Goal: Register for event/course

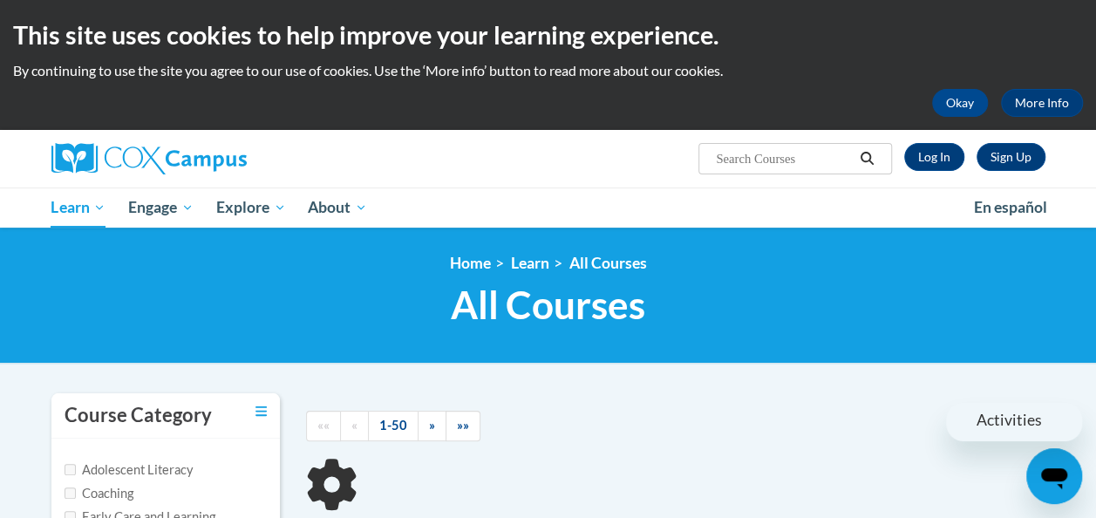
type input "Response to Intervention"
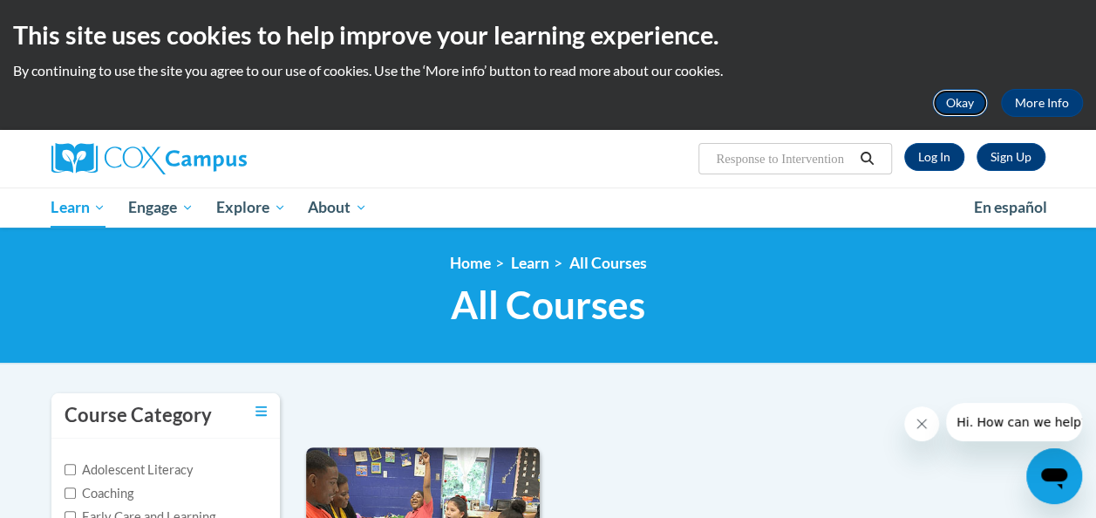
click at [967, 105] on button "Okay" at bounding box center [960, 103] width 56 height 28
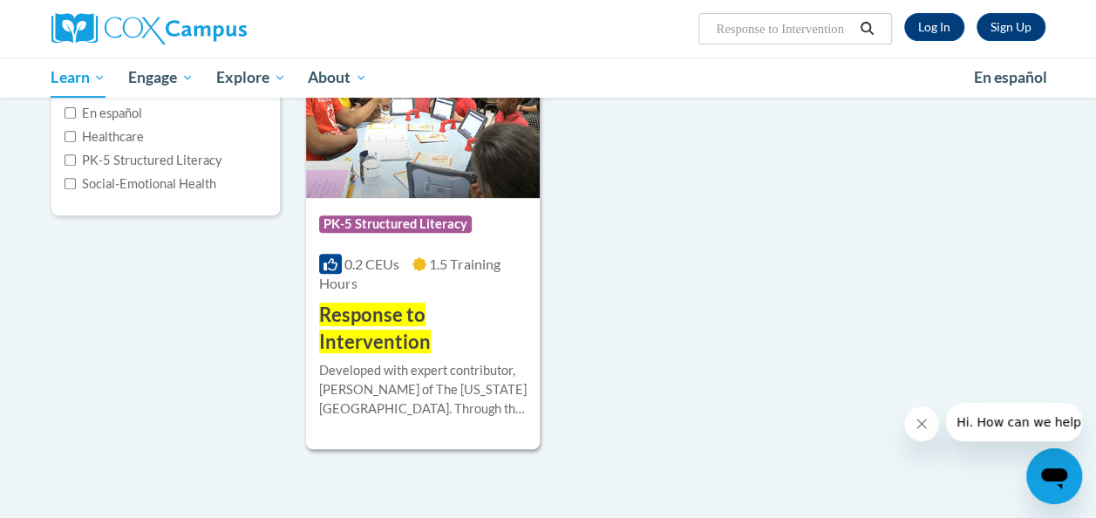
scroll to position [298, 0]
click at [390, 317] on span "Response to Intervention" at bounding box center [375, 327] width 112 height 51
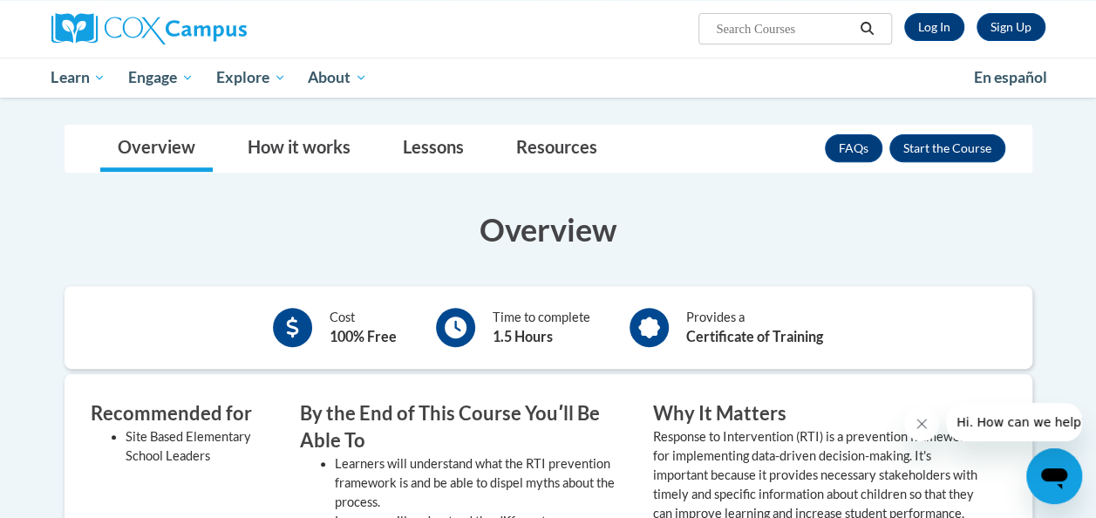
scroll to position [267, 0]
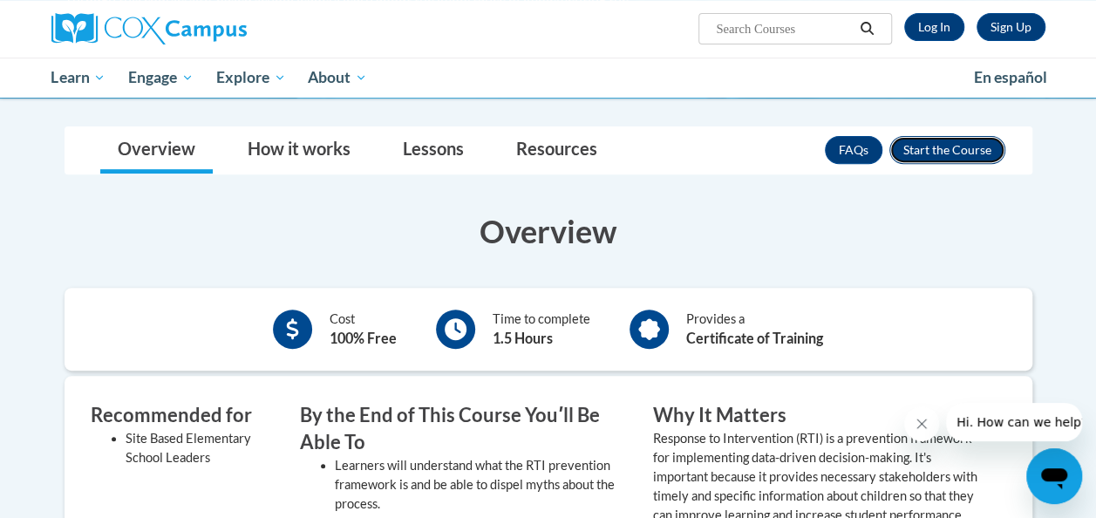
click at [950, 145] on button "Enroll" at bounding box center [947, 150] width 116 height 28
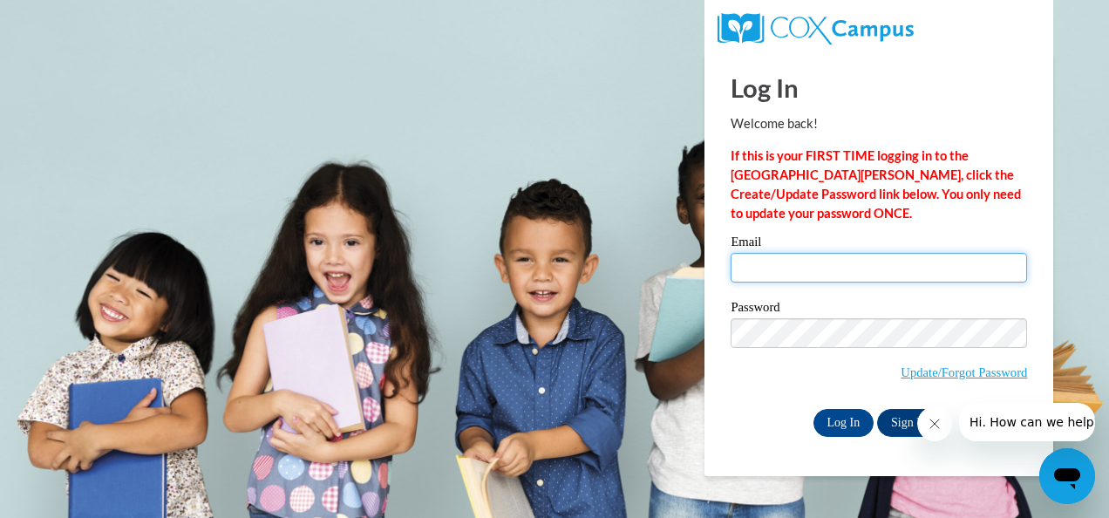
click at [837, 268] on input "Email" at bounding box center [878, 268] width 296 height 30
type input "dthompson@kippatl.org"
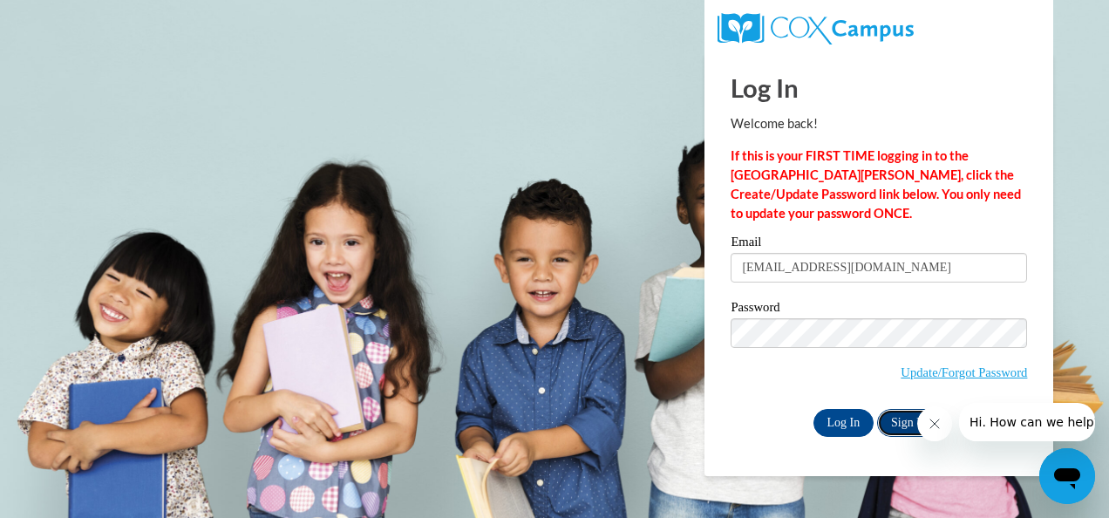
click at [903, 422] on link "Sign Up" at bounding box center [911, 423] width 68 height 28
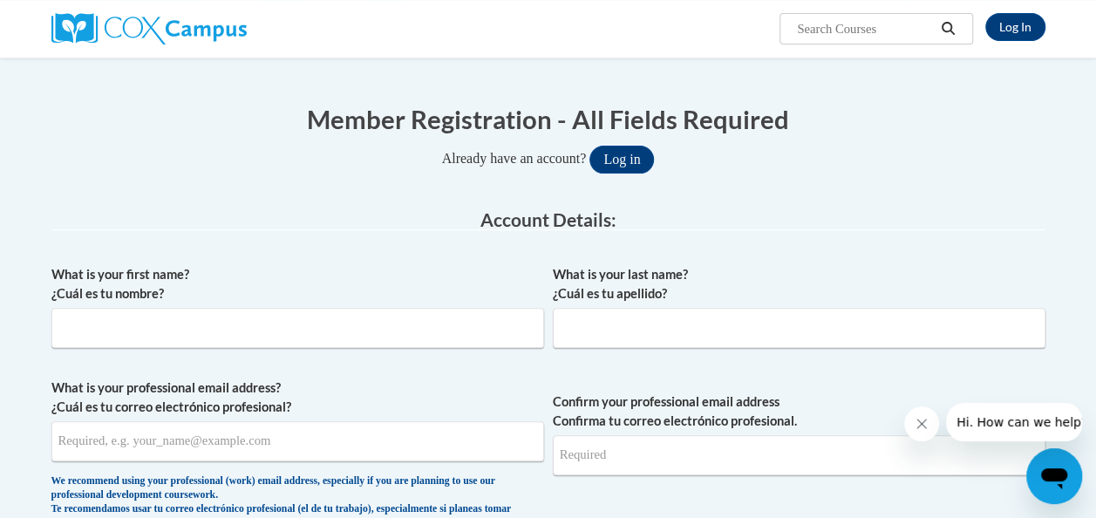
scroll to position [148, 0]
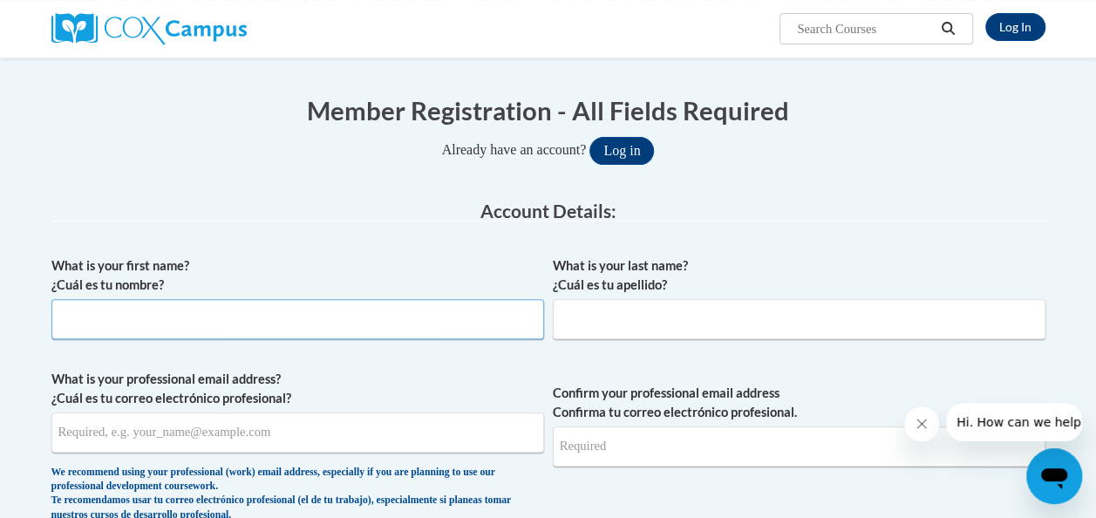
click at [295, 324] on input "What is your first name? ¿Cuál es tu nombre?" at bounding box center [297, 319] width 492 height 40
type input "Derek"
type input "Thompson"
type input "dthompson@kippatl.org"
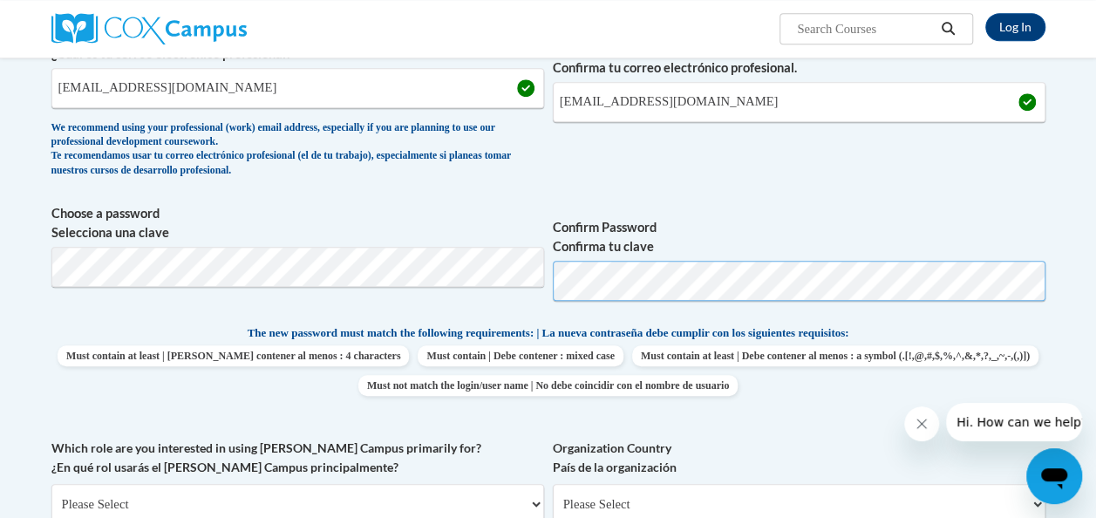
scroll to position [495, 0]
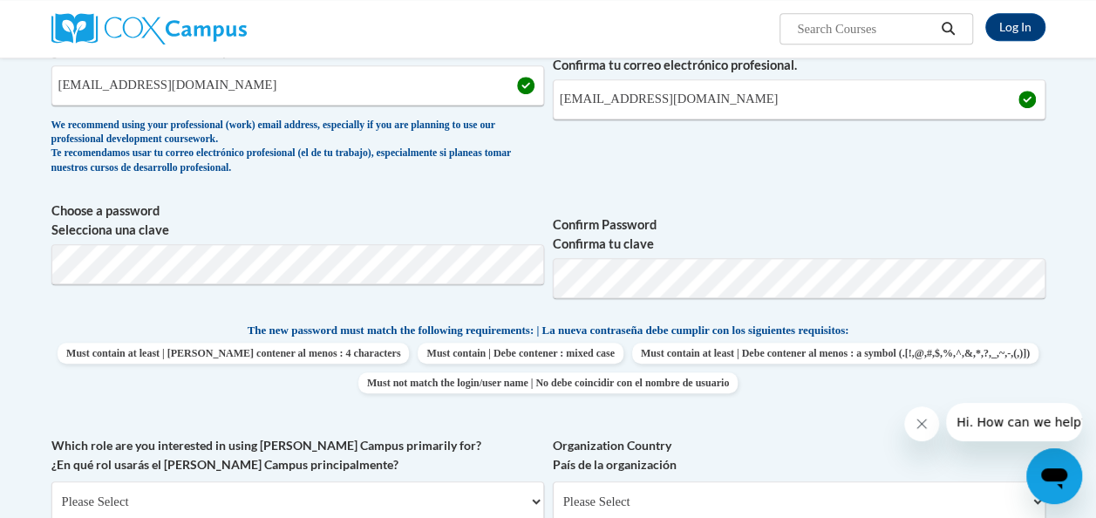
click at [953, 319] on div "What is your first name? ¿Cuál es tu nombre? Derek What is your last name? ¿Cuá…" at bounding box center [548, 306] width 994 height 810
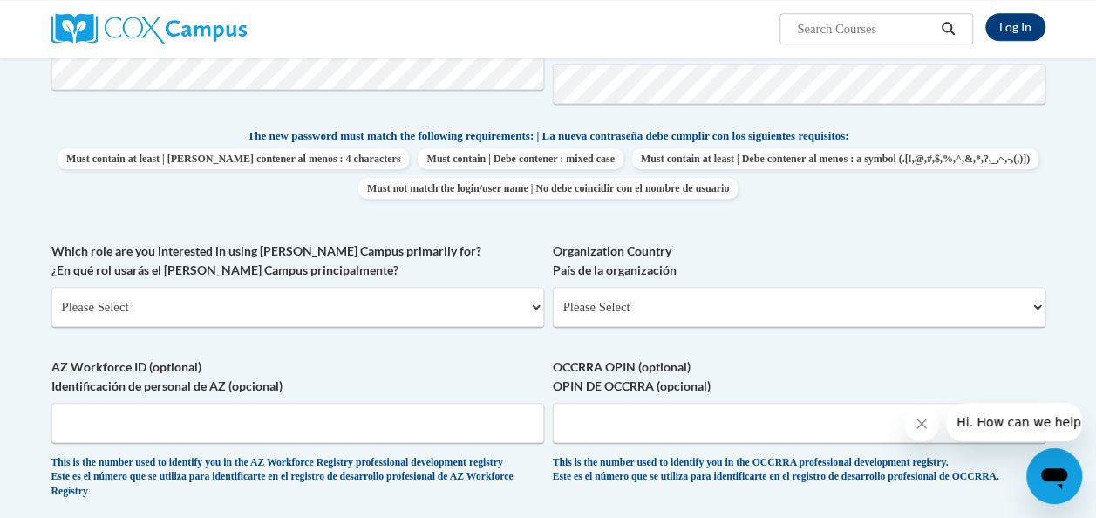
scroll to position [690, 0]
click at [532, 303] on select "Please Select College/University | Colegio/Universidad Community/Nonprofit Part…" at bounding box center [297, 306] width 492 height 40
select select "fbf2d438-af2f-41f8-98f1-81c410e29de3"
click at [51, 286] on select "Please Select College/University | Colegio/Universidad Community/Nonprofit Part…" at bounding box center [297, 306] width 492 height 40
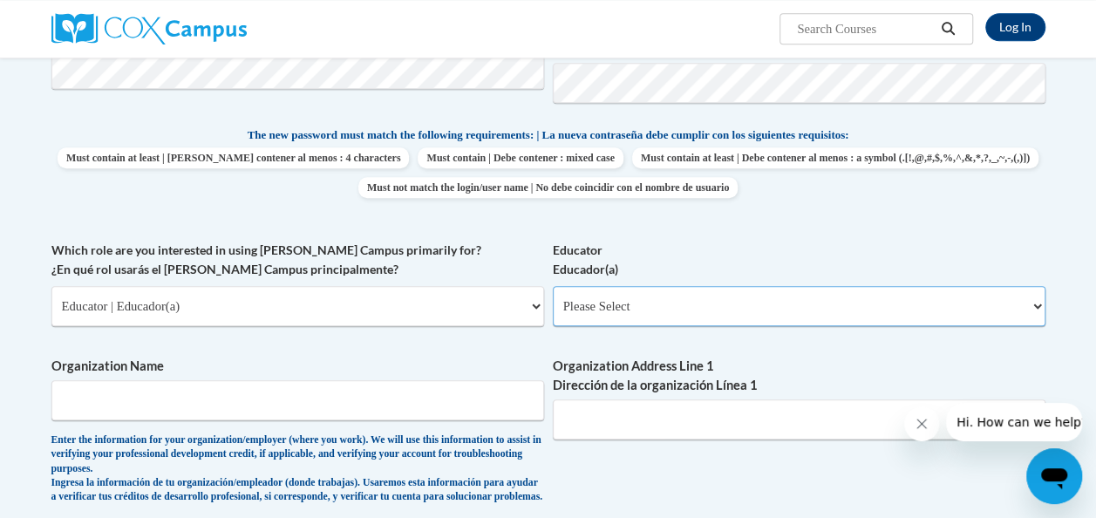
click at [1035, 305] on select "Please Select Early Learning/Daycare Teacher/Family Home Care Provider | Maestr…" at bounding box center [799, 306] width 492 height 40
select select "d5fdb05a-b36c-4d60-97fa-9afceda7e903"
click at [553, 286] on select "Please Select Early Learning/Daycare Teacher/Family Home Care Provider | Maestr…" at bounding box center [799, 306] width 492 height 40
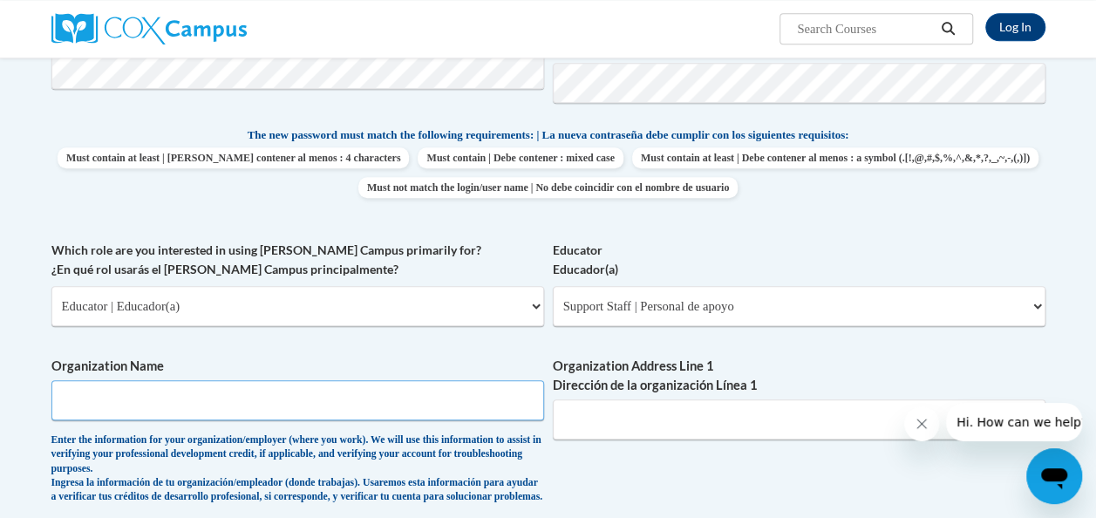
click at [295, 399] on input "Organization Name" at bounding box center [297, 400] width 492 height 40
type input "Kipp Vision Academy"
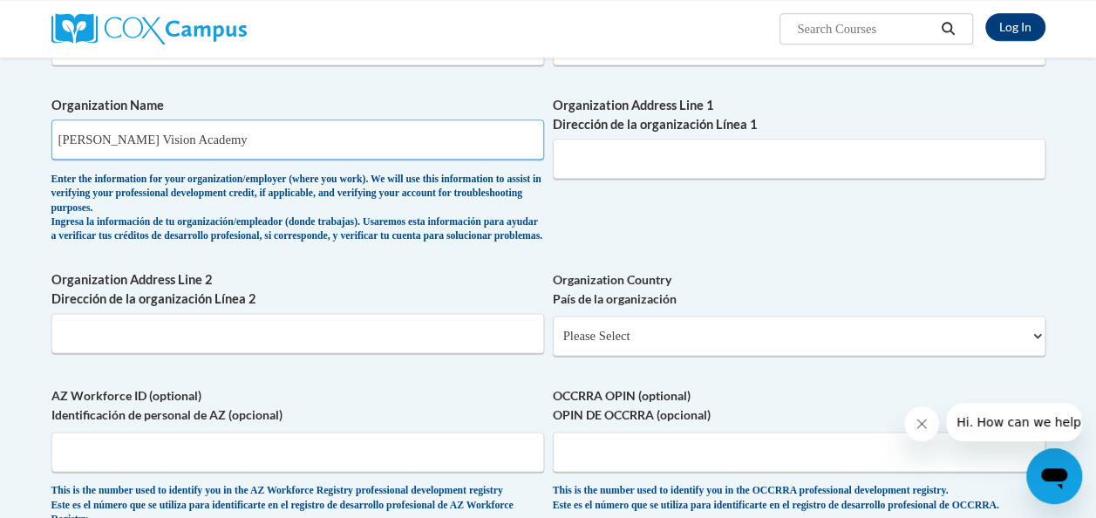
scroll to position [953, 0]
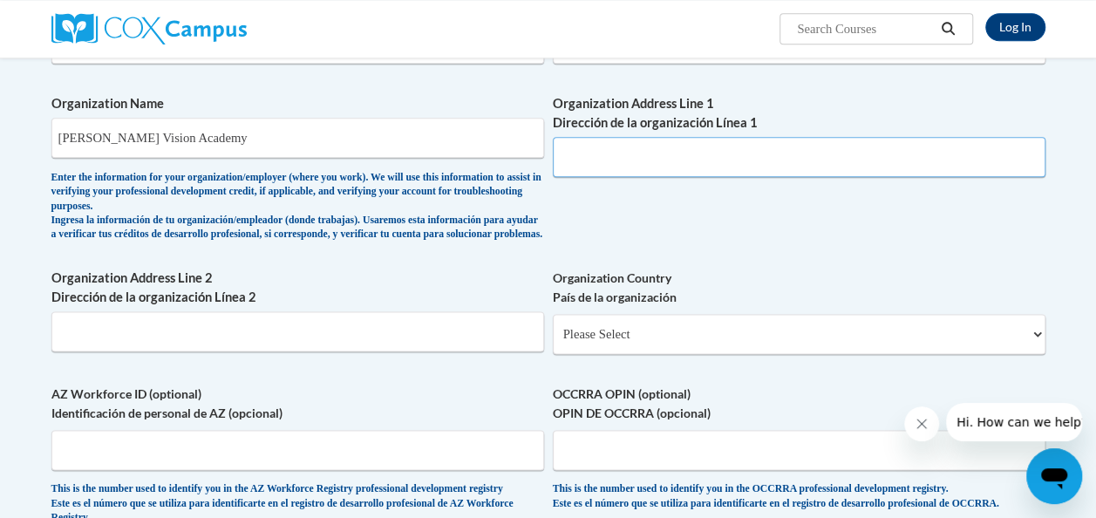
click at [593, 162] on input "Organization Address Line 1 Dirección de la organización Línea 1" at bounding box center [799, 157] width 492 height 40
click at [600, 157] on input "Organization Address Line 1 Dirección de la organización Línea 1" at bounding box center [799, 157] width 492 height 40
paste input "660 McWilliams Road SE | Atlanta, GA 30315"
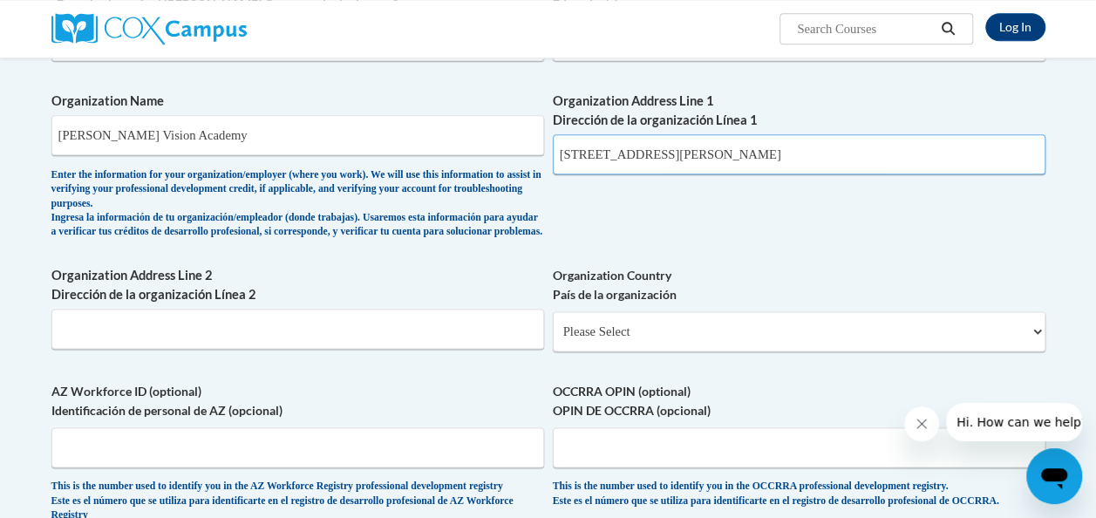
scroll to position [956, 0]
type input "660 McWilliams Road SE | Atlanta, GA 30315"
click at [1037, 344] on select "Please Select United States | Estados Unidos Outside of the United States | Fue…" at bounding box center [799, 330] width 492 height 40
select select "ad49bcad-a171-4b2e-b99c-48b446064914"
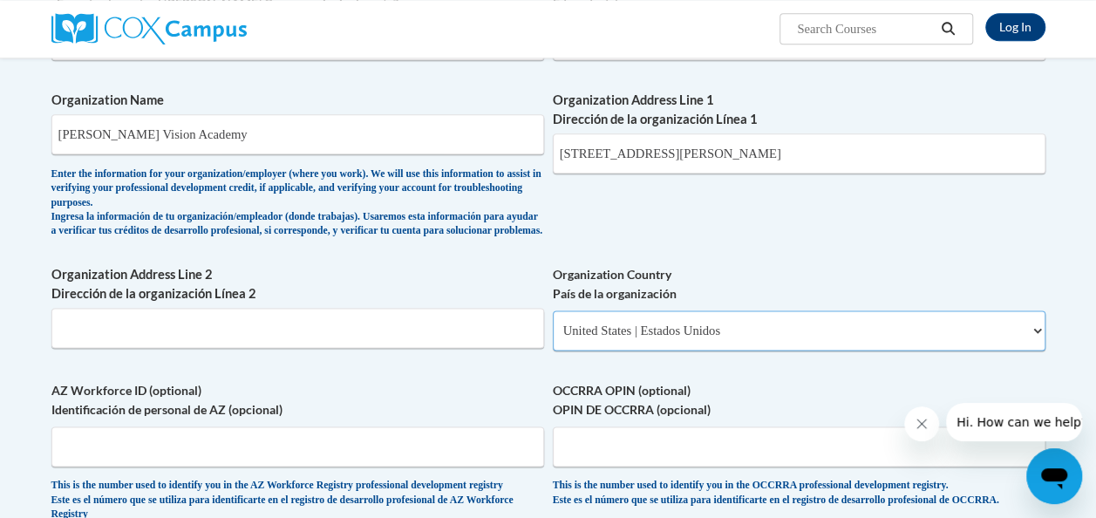
click at [553, 323] on select "Please Select United States | Estados Unidos Outside of the United States | Fue…" at bounding box center [799, 330] width 492 height 40
select select
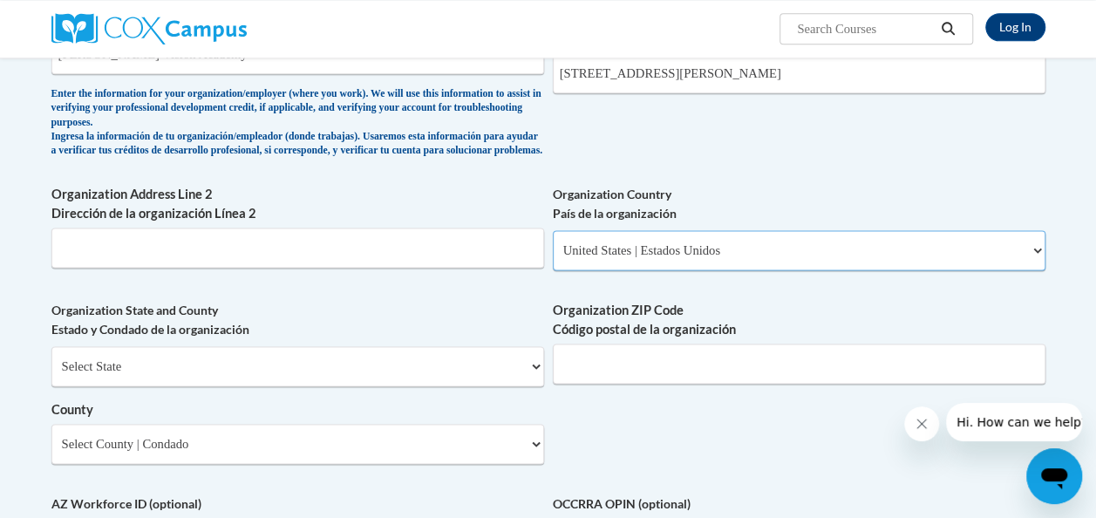
scroll to position [1048, 0]
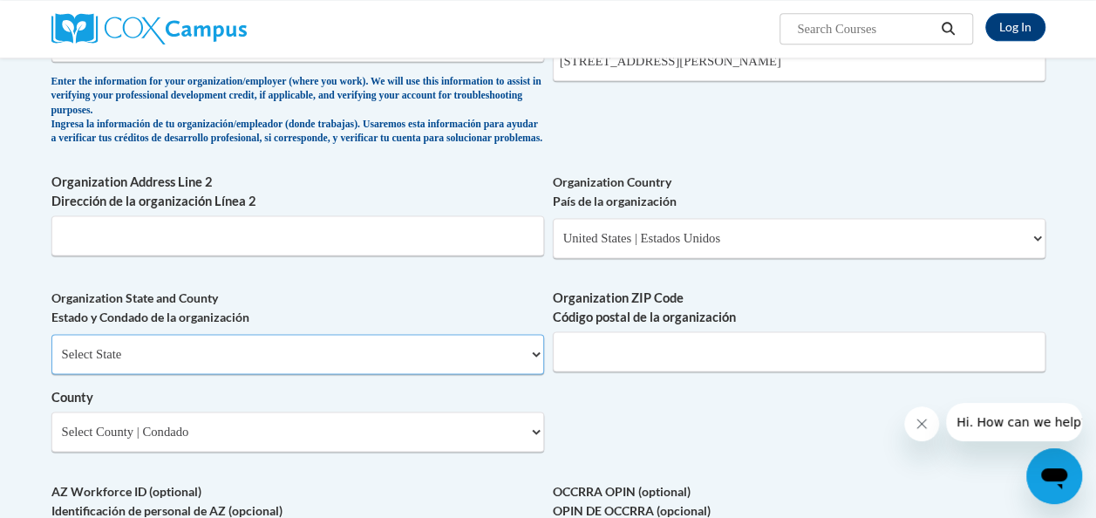
click at [537, 368] on select "Select State Alabama Alaska Arizona Arkansas California Colorado Connecticut De…" at bounding box center [297, 354] width 492 height 40
select select "Georgia"
click at [51, 347] on select "Select State Alabama Alaska Arizona Arkansas California Colorado Connecticut De…" at bounding box center [297, 354] width 492 height 40
click at [580, 366] on input "Organization ZIP Code Código postal de la organización" at bounding box center [799, 351] width 492 height 40
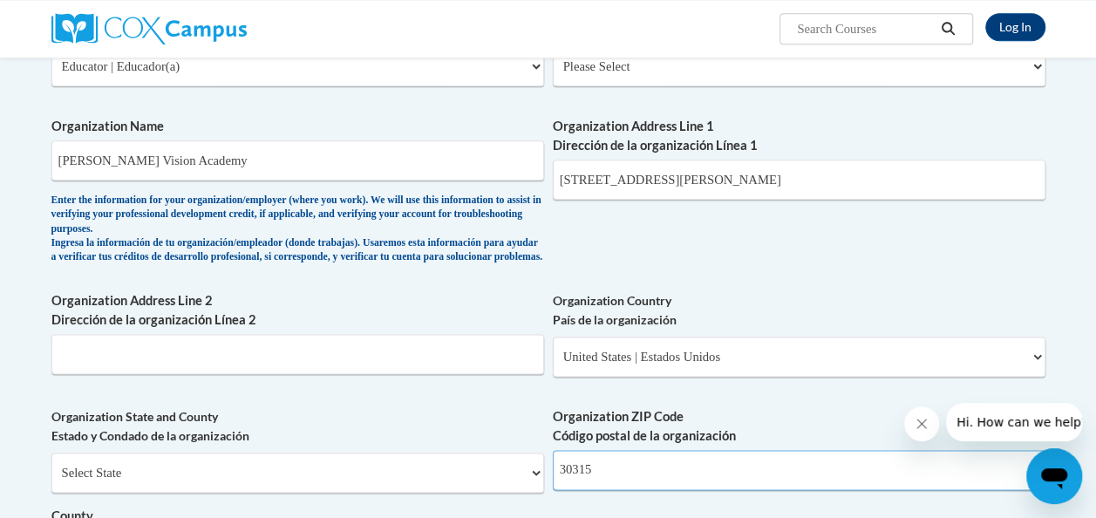
scroll to position [1105, 0]
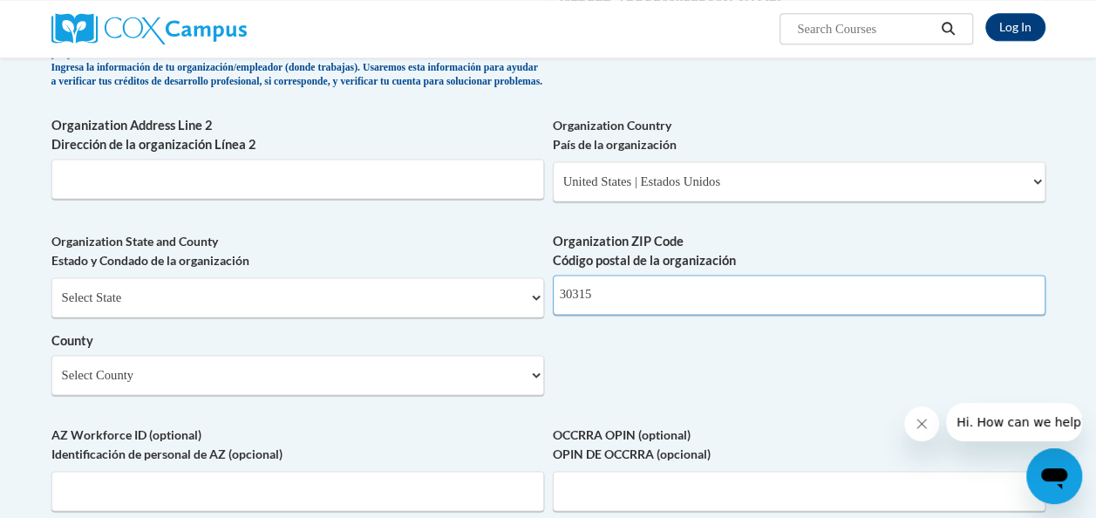
type input "30315"
click at [536, 387] on select "Select County Appling Atkinson Bacon Baker Baldwin Banks Barrow Bartow Ben Hill…" at bounding box center [297, 375] width 492 height 40
select select "Fulton"
click at [51, 368] on select "Select County Appling Atkinson Bacon Baker Baldwin Banks Barrow Bartow Ben Hill…" at bounding box center [297, 375] width 492 height 40
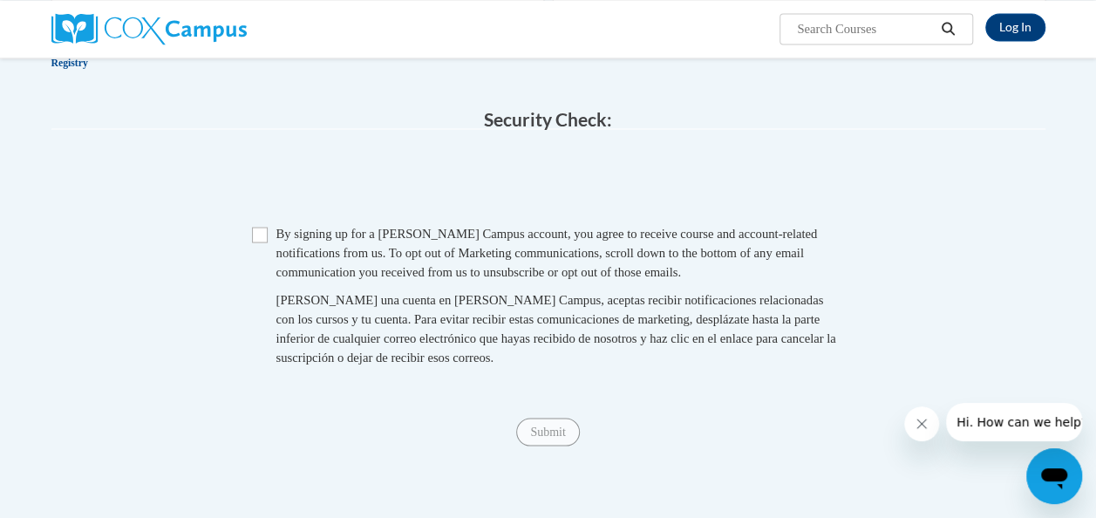
scroll to position [1604, 0]
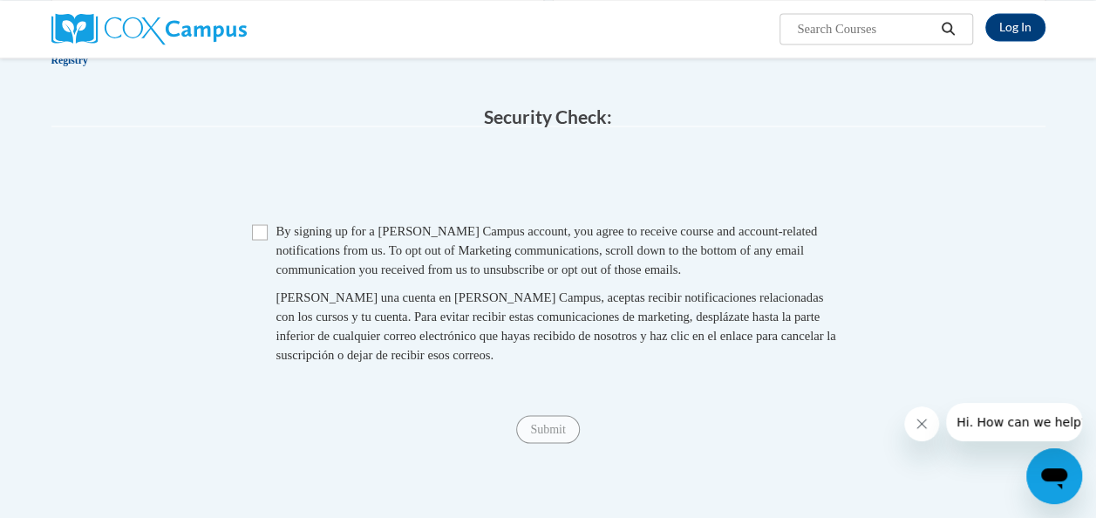
click at [268, 265] on span "Checkbox By signing up for a Cox Campus account, you agree to receive course an…" at bounding box center [548, 300] width 593 height 160
click at [256, 240] on input "Checkbox" at bounding box center [260, 232] width 16 height 16
checkbox input "true"
click at [546, 443] on input "Submit" at bounding box center [547, 429] width 63 height 28
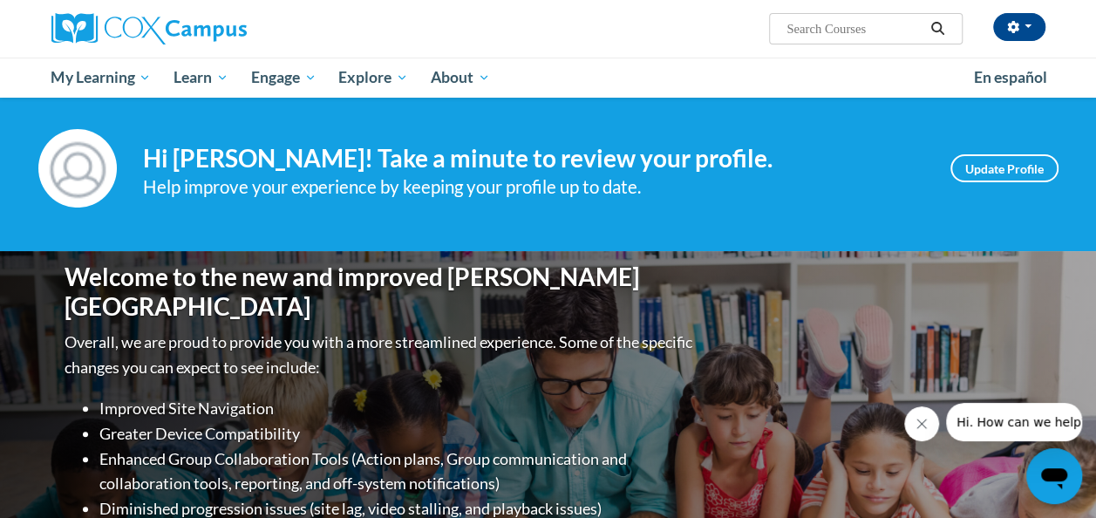
scroll to position [10, 0]
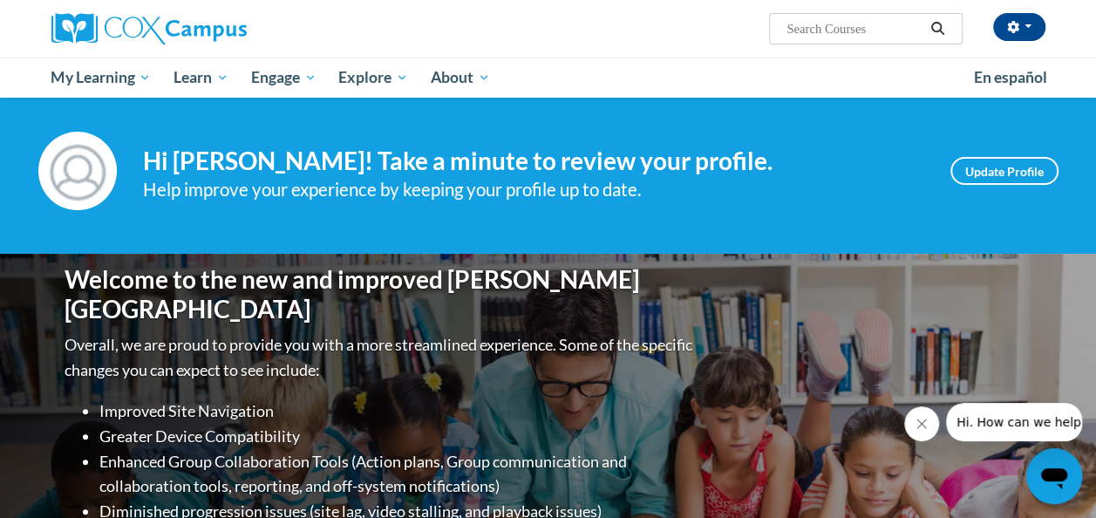
click at [924, 420] on icon "Close message from company" at bounding box center [921, 423] width 9 height 9
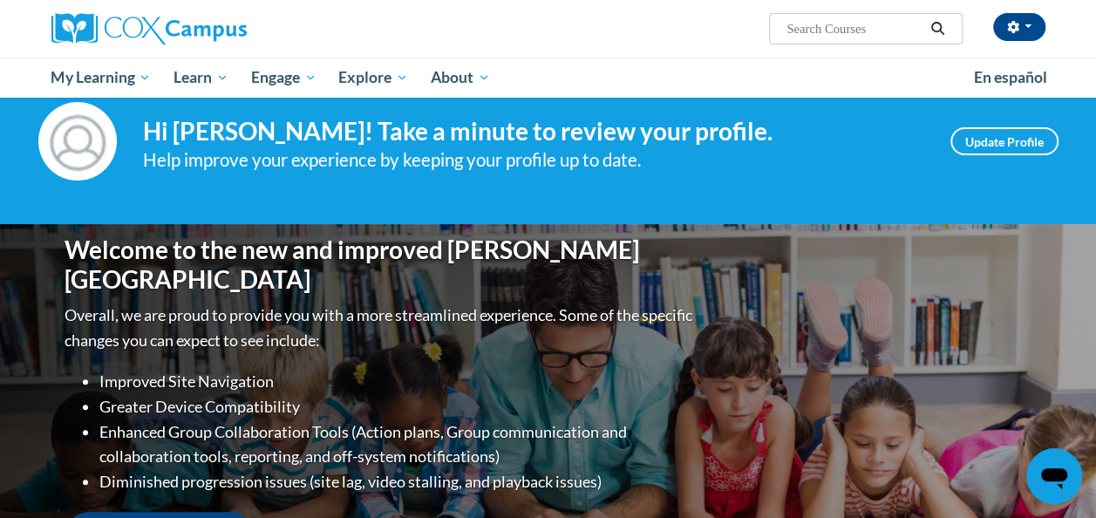
scroll to position [38, 0]
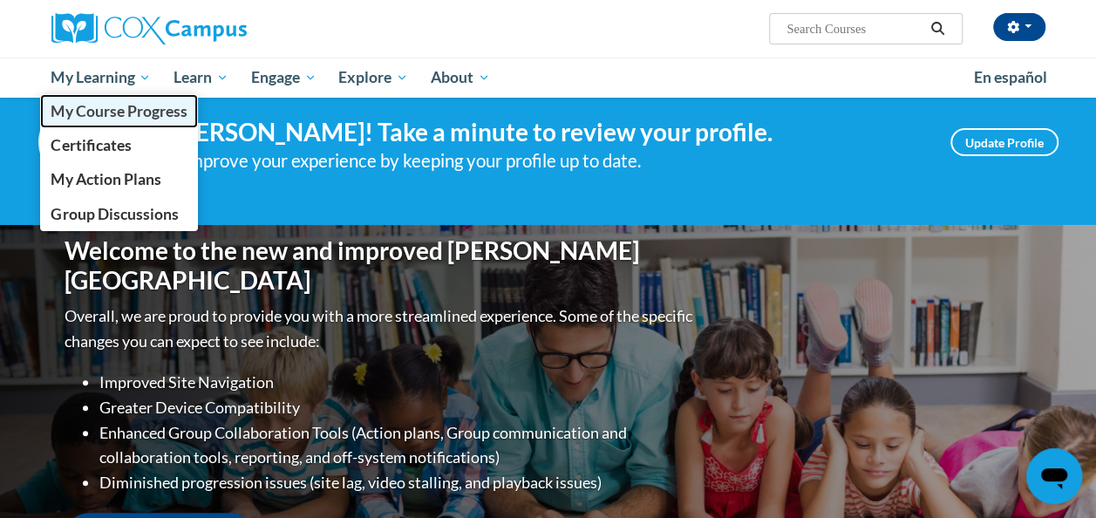
click at [126, 108] on span "My Course Progress" at bounding box center [119, 111] width 136 height 18
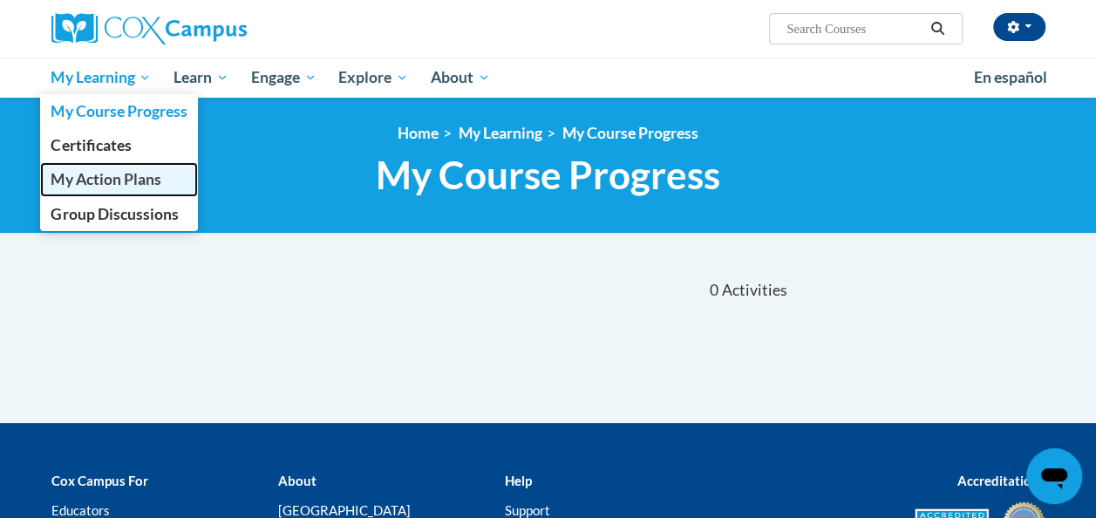
click at [126, 179] on span "My Action Plans" at bounding box center [106, 179] width 110 height 18
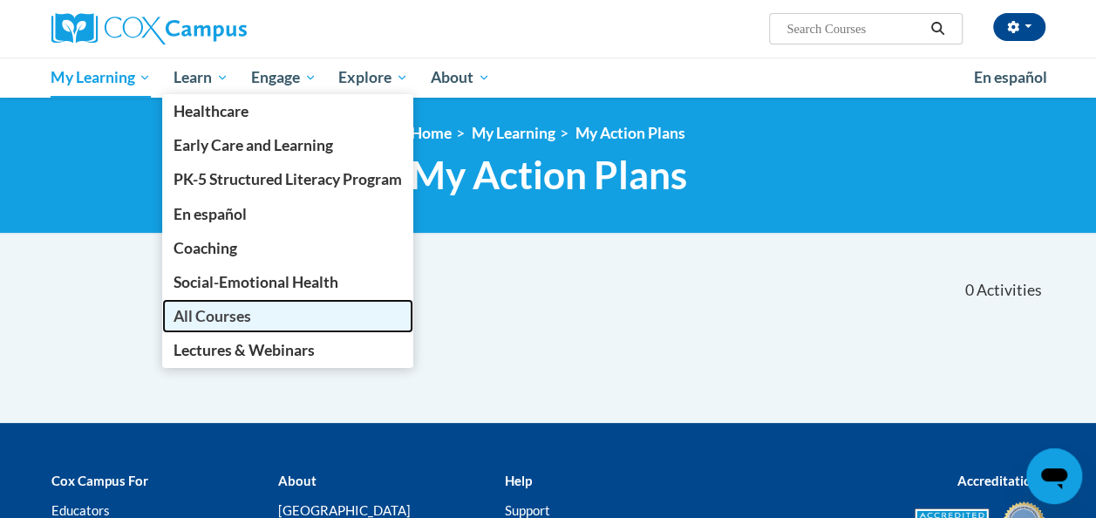
click at [222, 312] on span "All Courses" at bounding box center [212, 316] width 78 height 18
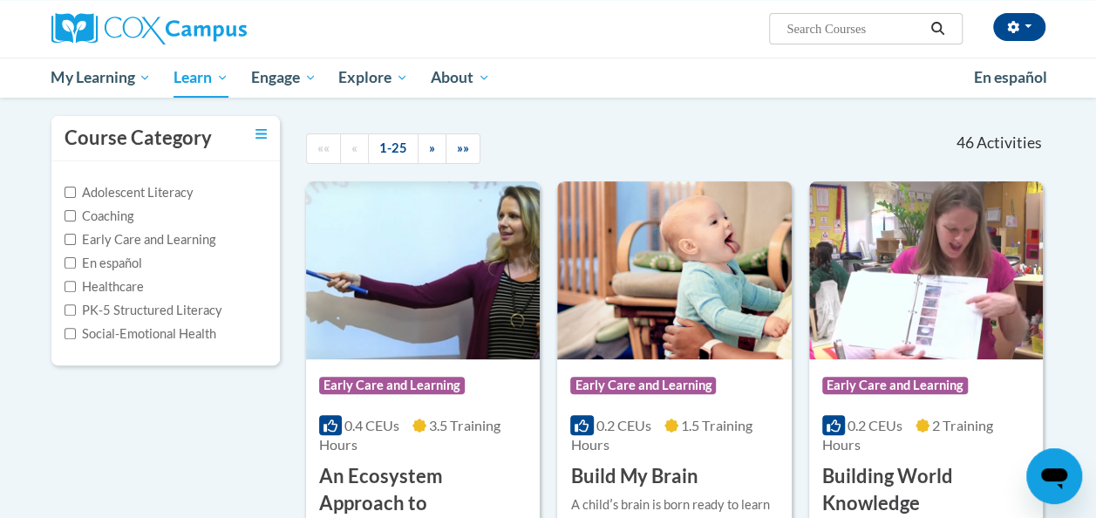
scroll to position [146, 0]
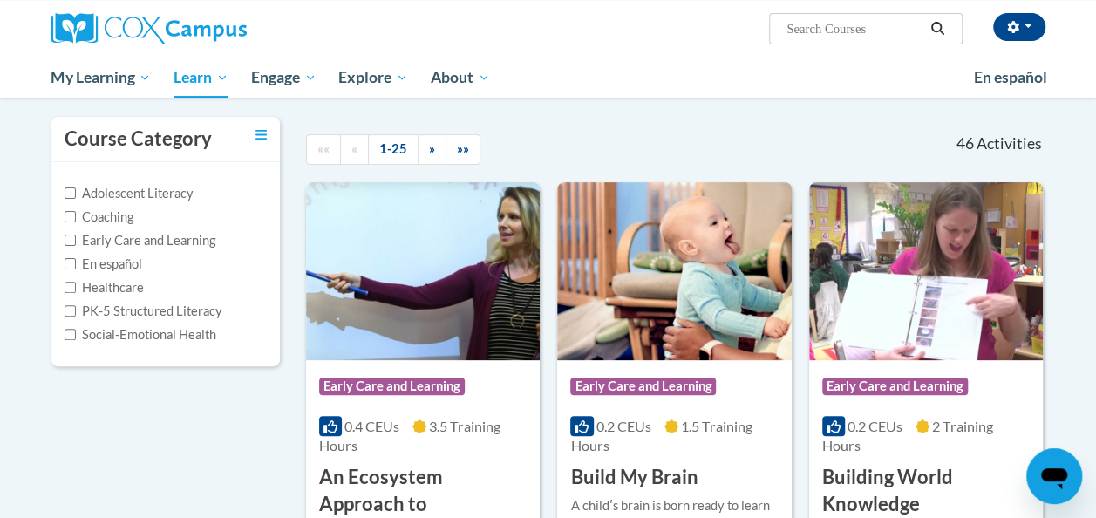
click at [858, 31] on input "Search..." at bounding box center [853, 28] width 139 height 21
type input "response to intervention"
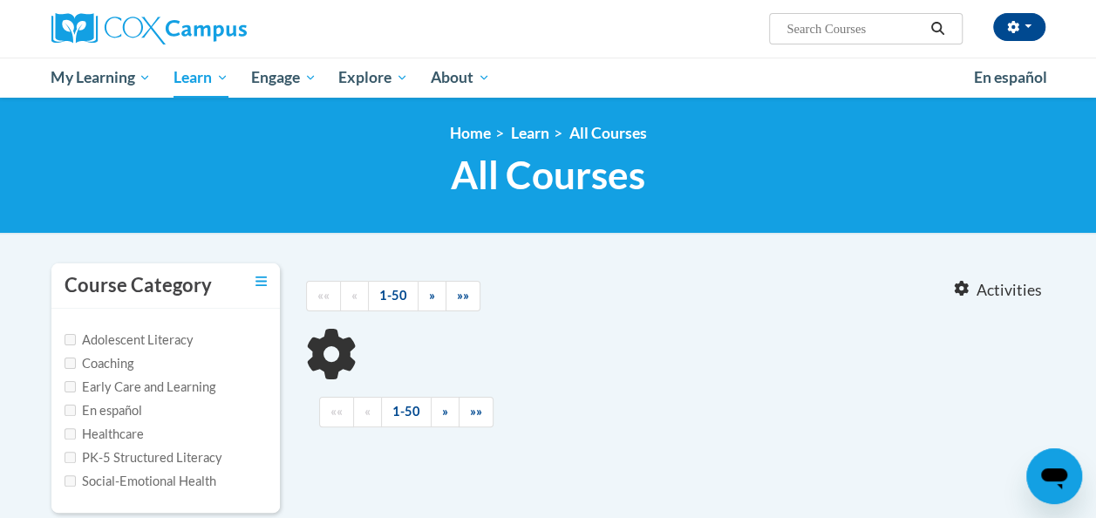
type input "response to intervention"
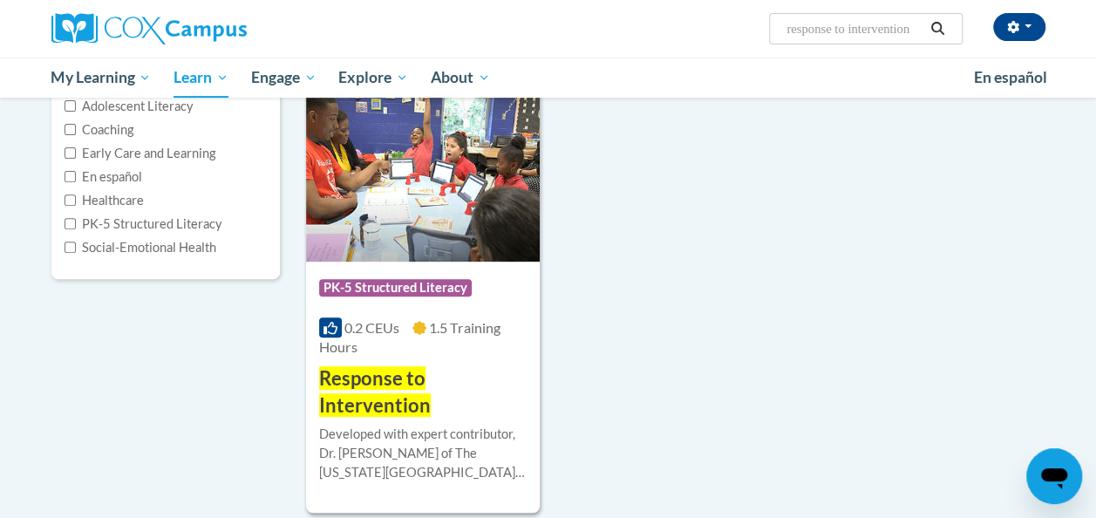
scroll to position [268, 0]
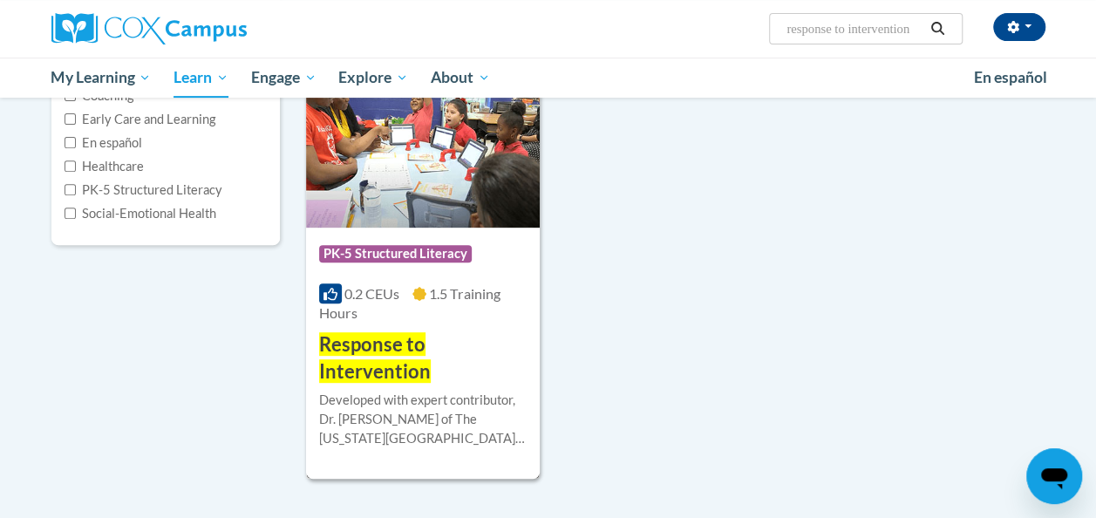
click at [386, 347] on span "Response to Intervention" at bounding box center [375, 357] width 112 height 51
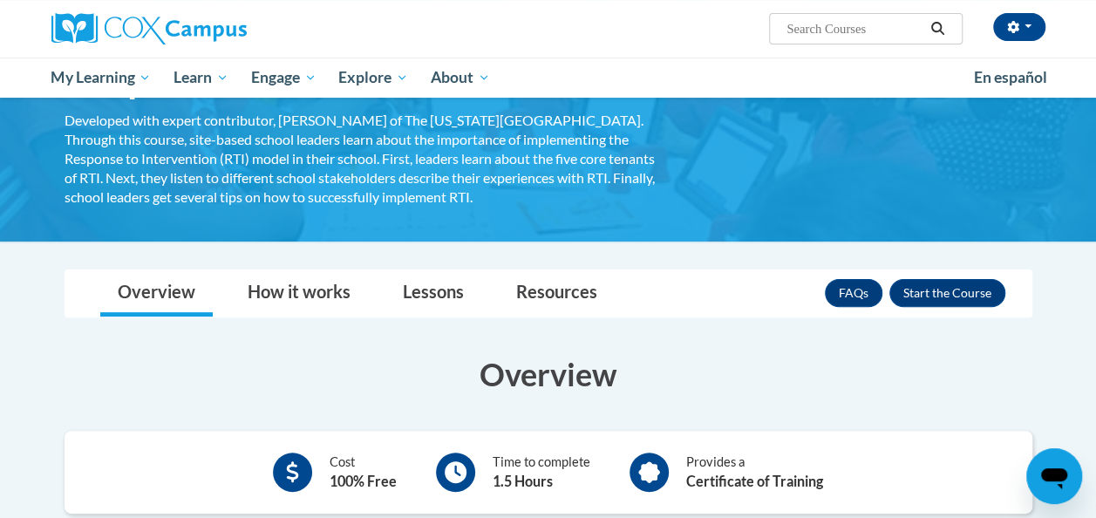
scroll to position [148, 0]
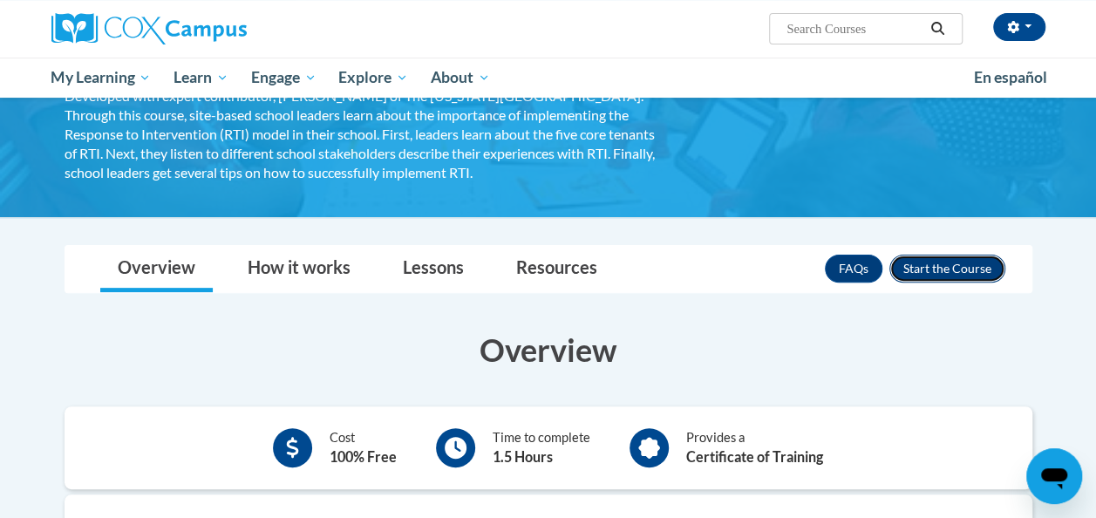
click at [953, 265] on button "Enroll" at bounding box center [947, 268] width 116 height 28
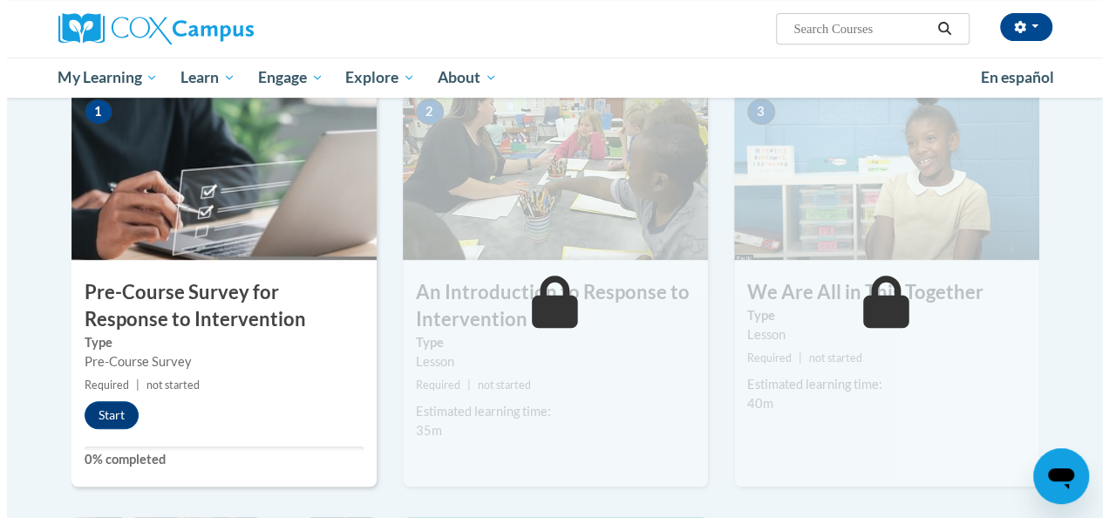
scroll to position [376, 0]
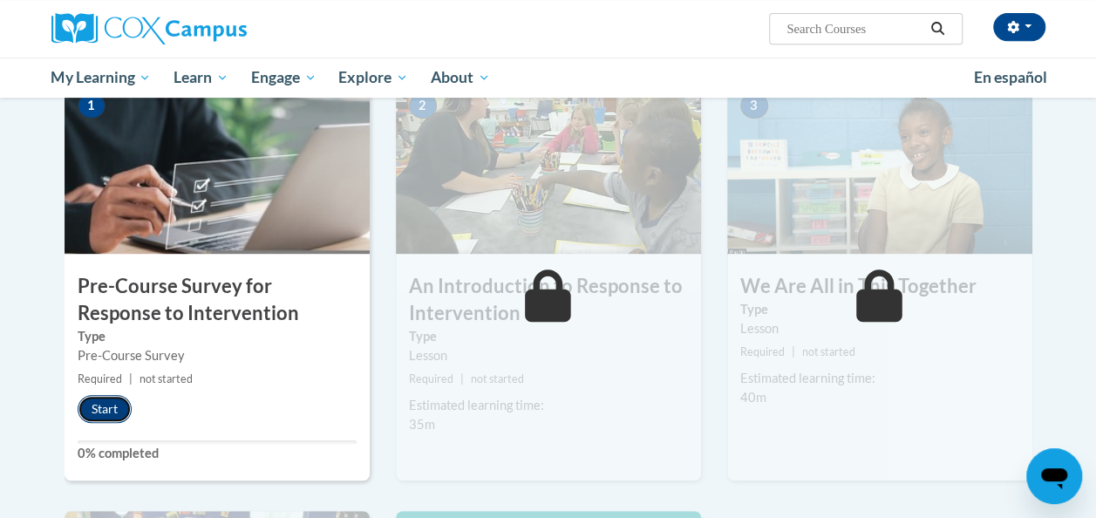
click at [108, 404] on button "Start" at bounding box center [105, 409] width 54 height 28
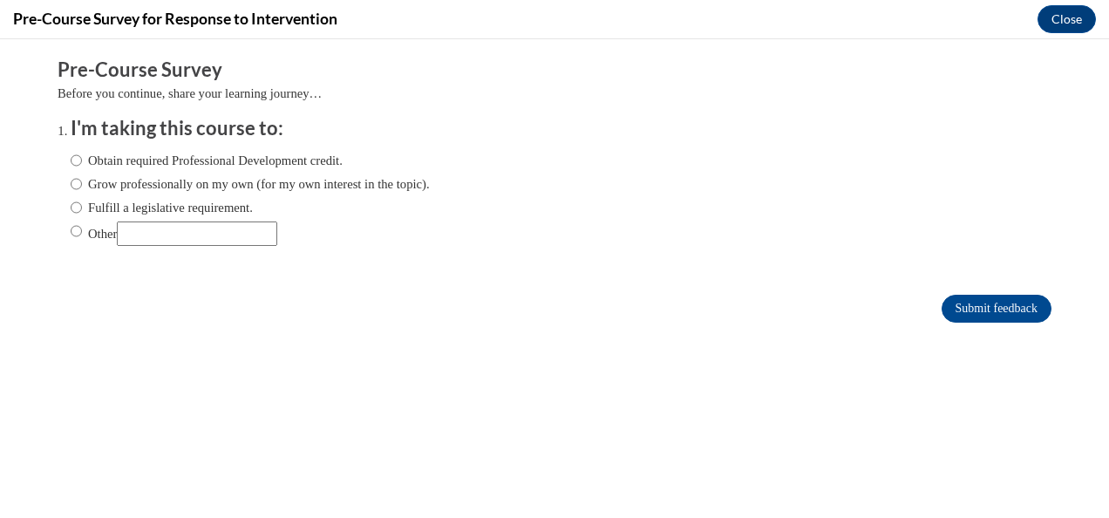
scroll to position [0, 0]
click at [71, 158] on input "Obtain required Professional Development credit." at bounding box center [76, 160] width 11 height 19
radio input "true"
click at [71, 183] on input "Grow professionally on my own (for my own interest in the topic)." at bounding box center [76, 183] width 11 height 19
radio input "true"
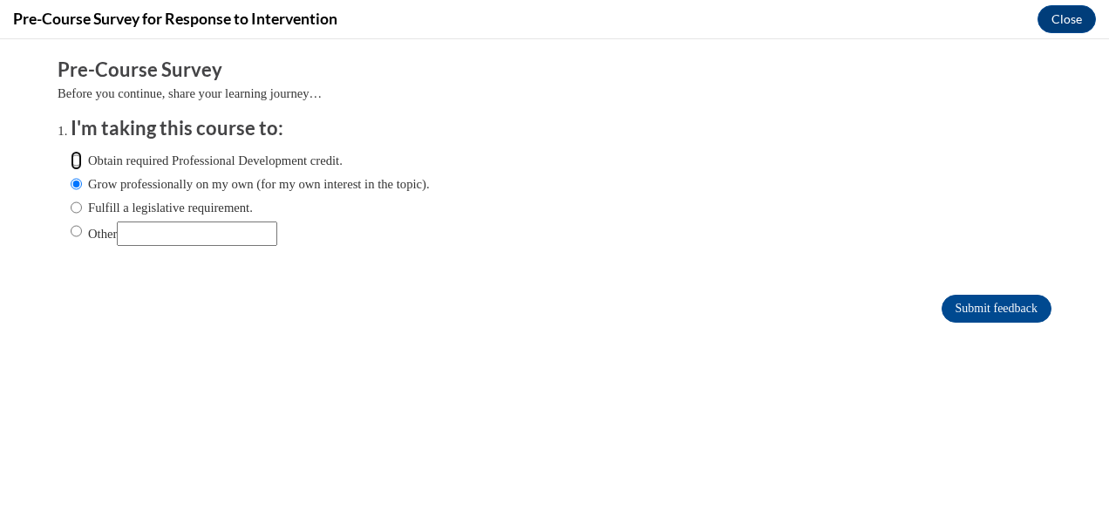
click at [71, 159] on input "Obtain required Professional Development credit." at bounding box center [76, 160] width 11 height 19
radio input "true"
click at [941, 295] on input "Submit feedback" at bounding box center [996, 309] width 110 height 28
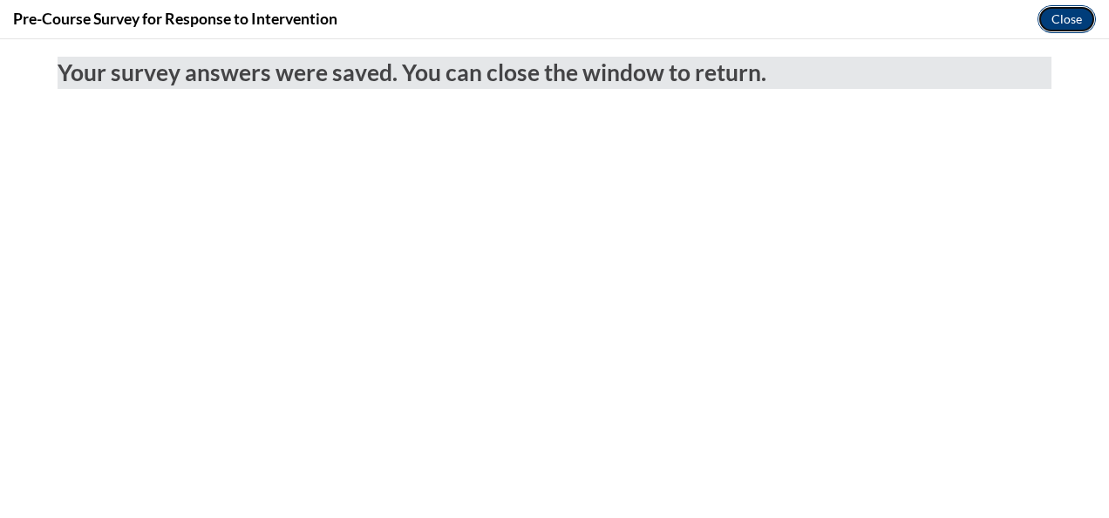
click at [1063, 21] on button "Close" at bounding box center [1066, 19] width 58 height 28
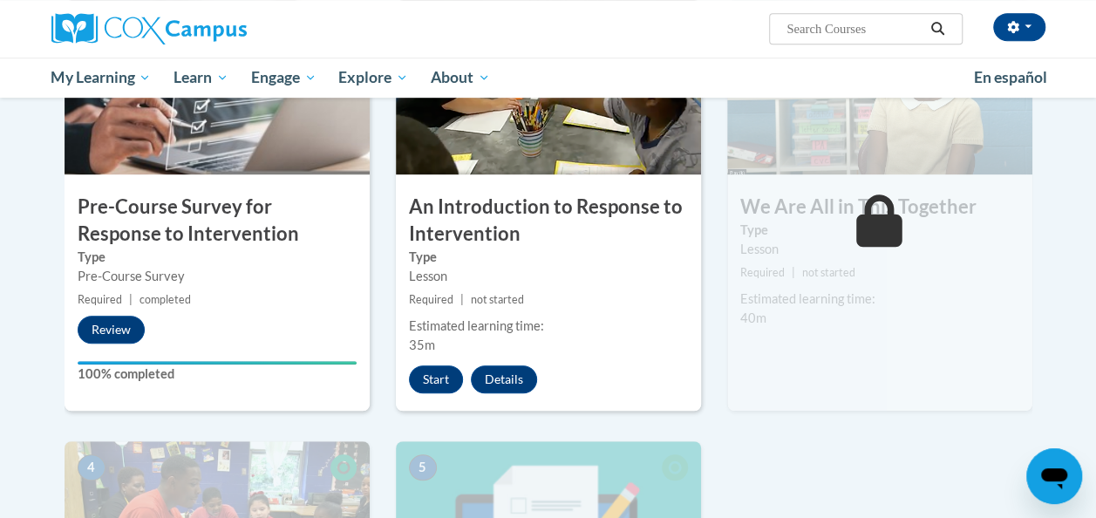
scroll to position [454, 0]
